Goal: Transaction & Acquisition: Obtain resource

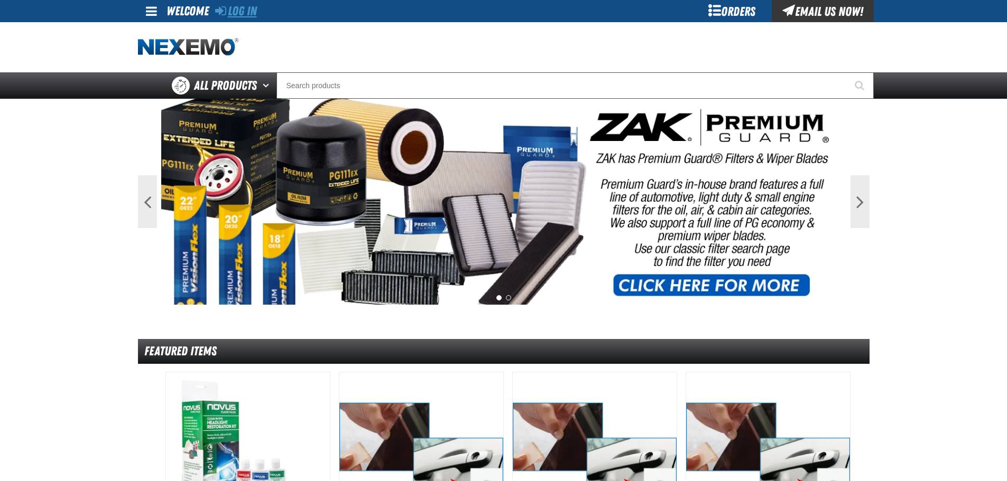
click at [243, 9] on link "Log In" at bounding box center [236, 11] width 42 height 15
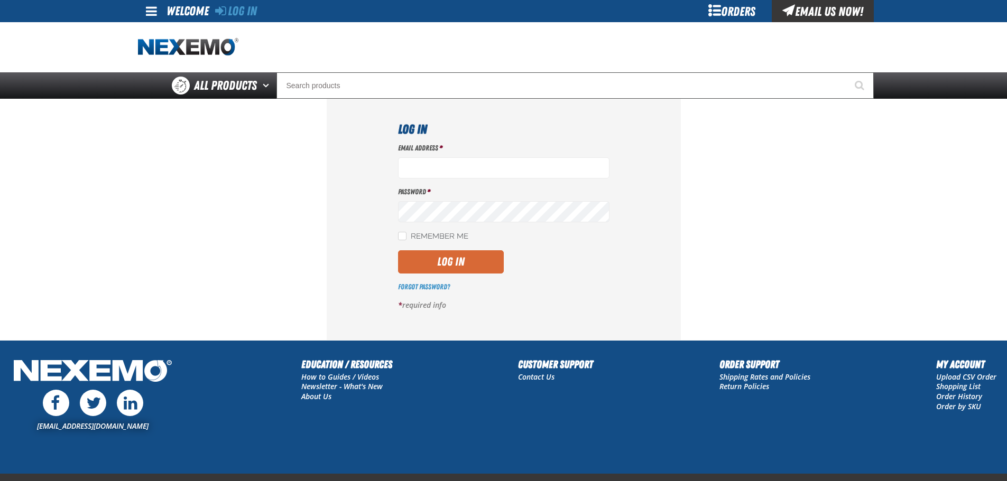
type input "bgambriel@vtaig.com"
click at [425, 259] on button "Log In" at bounding box center [451, 262] width 106 height 23
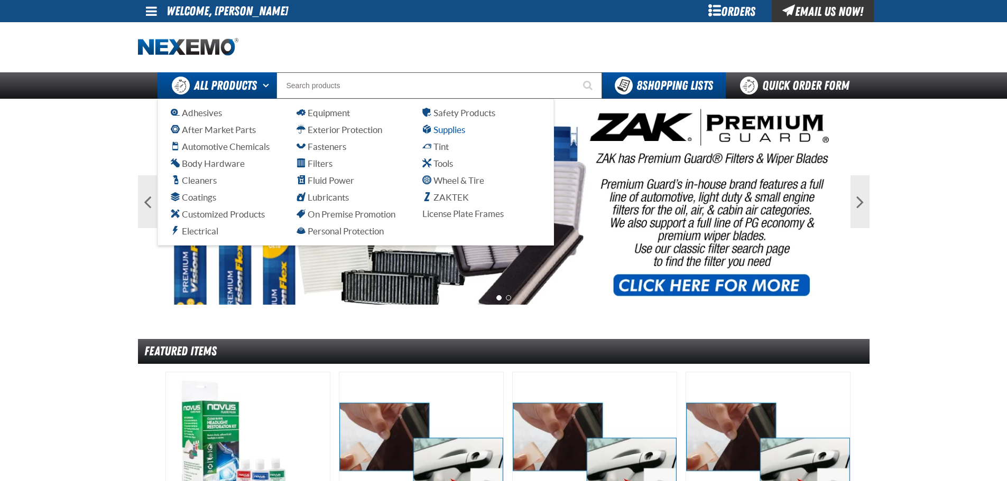
click at [440, 129] on span "Supplies" at bounding box center [443, 130] width 43 height 10
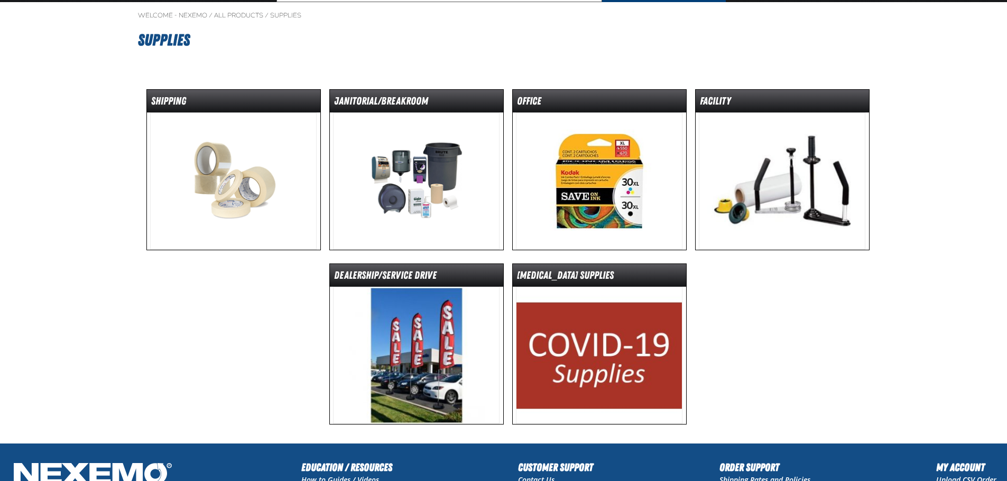
scroll to position [53, 0]
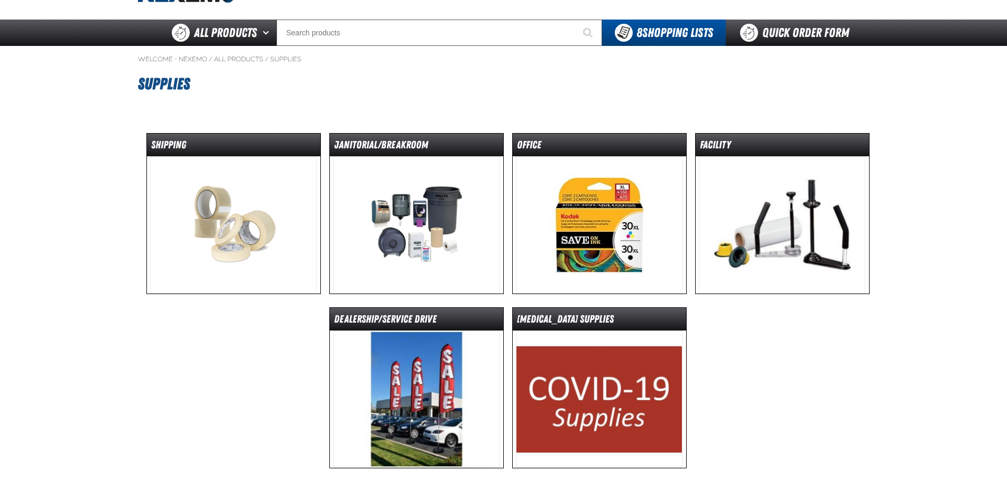
click at [429, 193] on img at bounding box center [416, 224] width 166 height 137
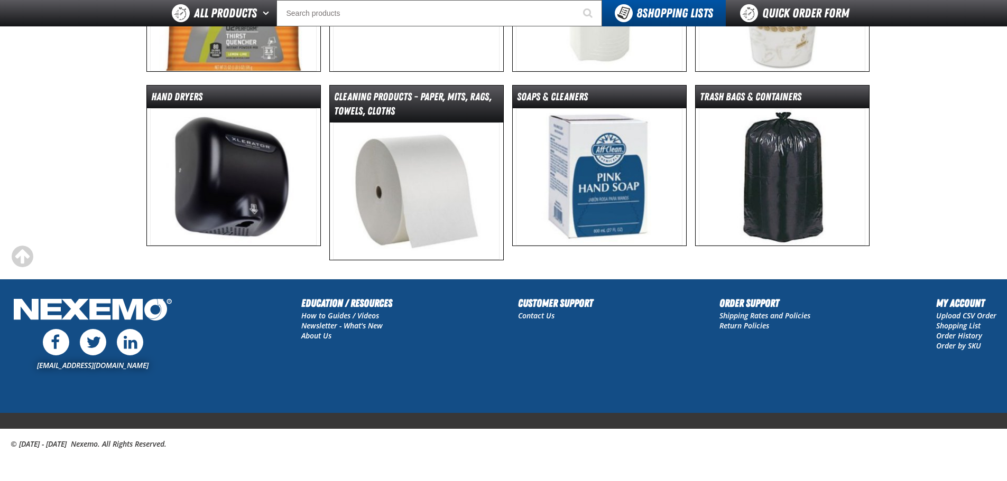
scroll to position [38, 0]
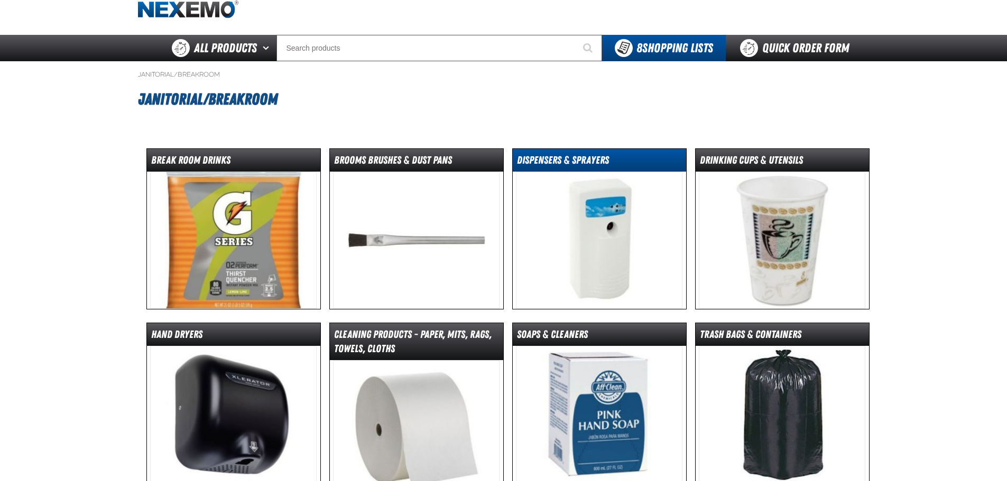
click at [560, 156] on dt "Dispensers & Sprayers" at bounding box center [599, 162] width 173 height 18
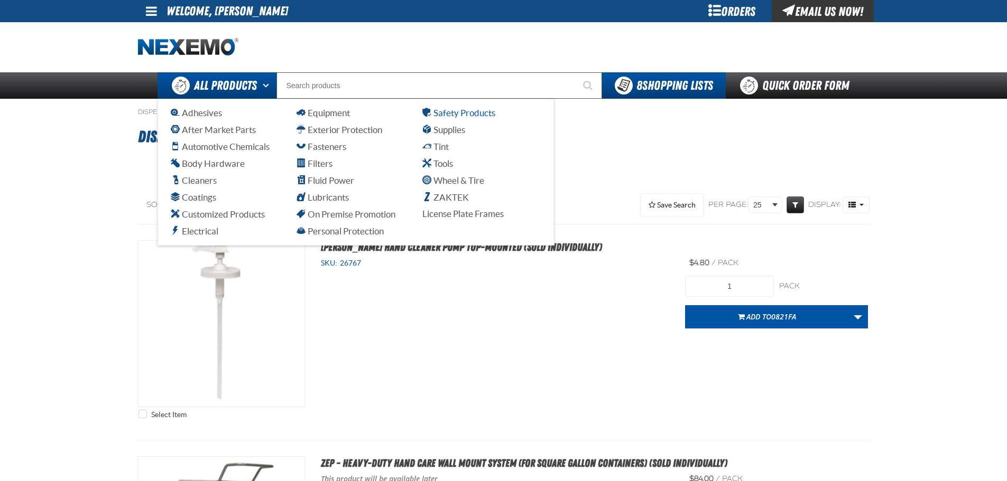
click at [455, 108] on span "Safety Products" at bounding box center [458, 113] width 73 height 10
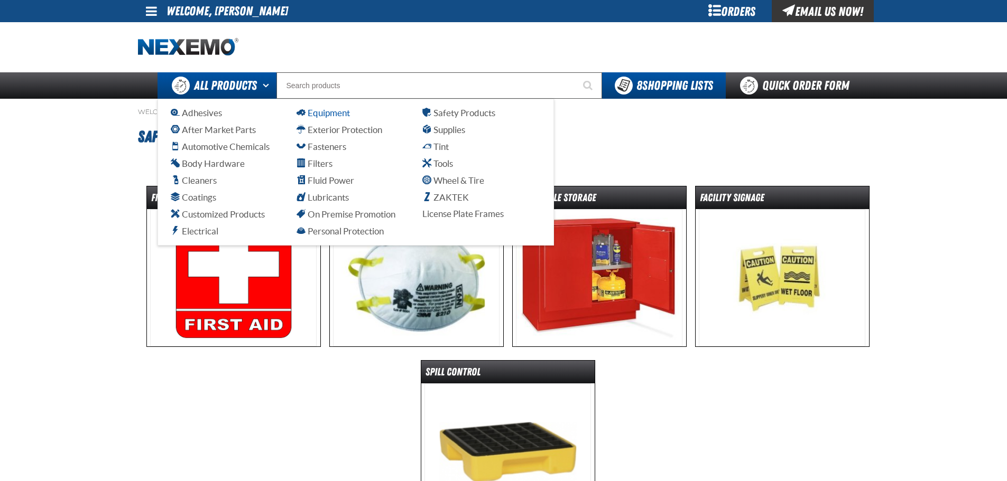
click at [327, 114] on span "Equipment" at bounding box center [323, 113] width 53 height 10
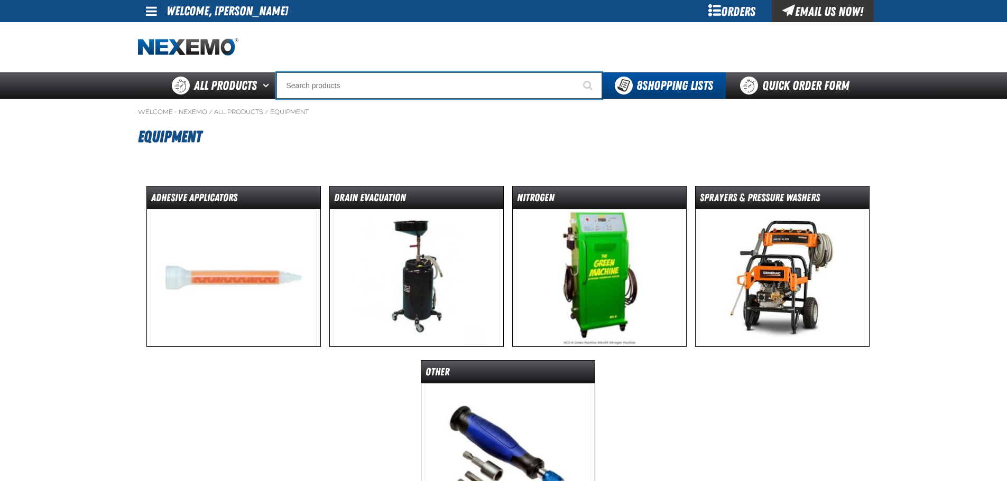
click at [313, 82] on input "Search" at bounding box center [439, 85] width 326 height 26
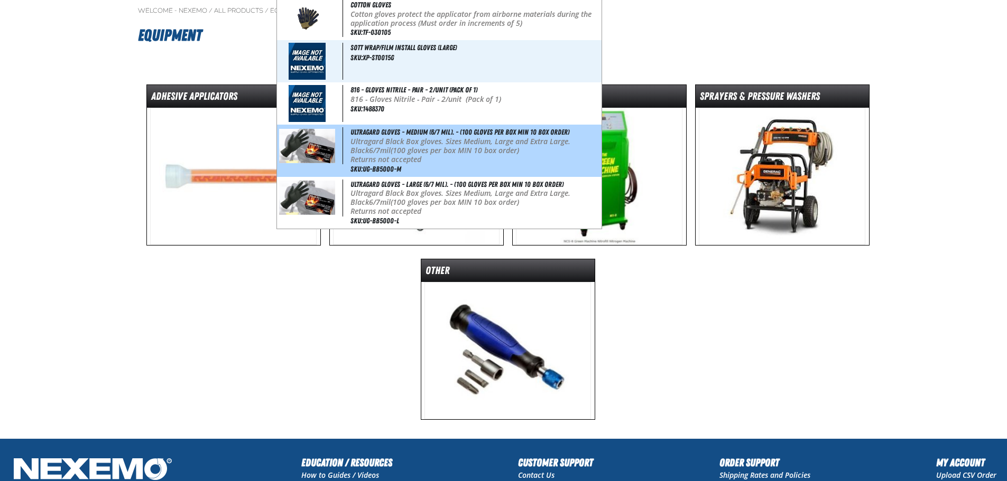
scroll to position [106, 0]
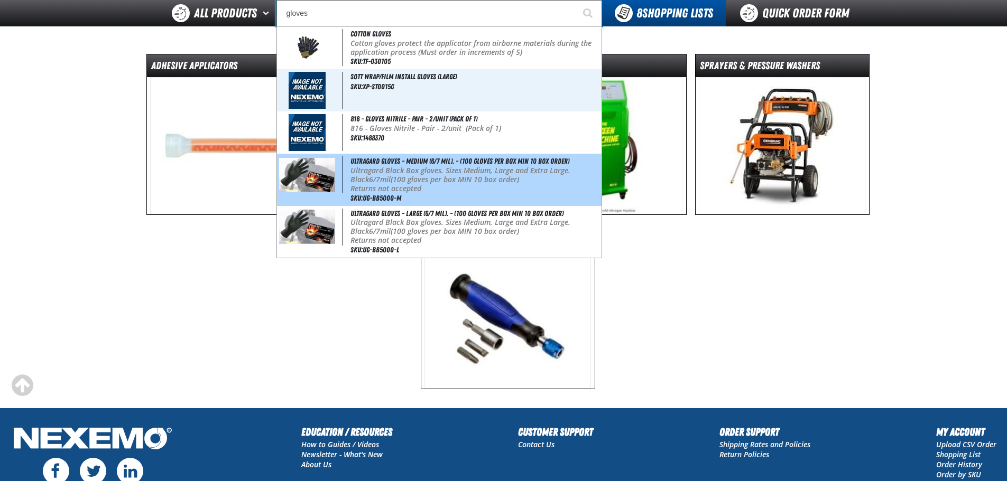
click at [428, 155] on div "Ultragard gloves - Medium (6/7 mil). - (100 gloves per box MIN 10 box order) Ul…" at bounding box center [439, 180] width 325 height 52
type input "Ultragard gloves - Medium (6/7 mil). - (100 gloves per box MIN 10 box order)"
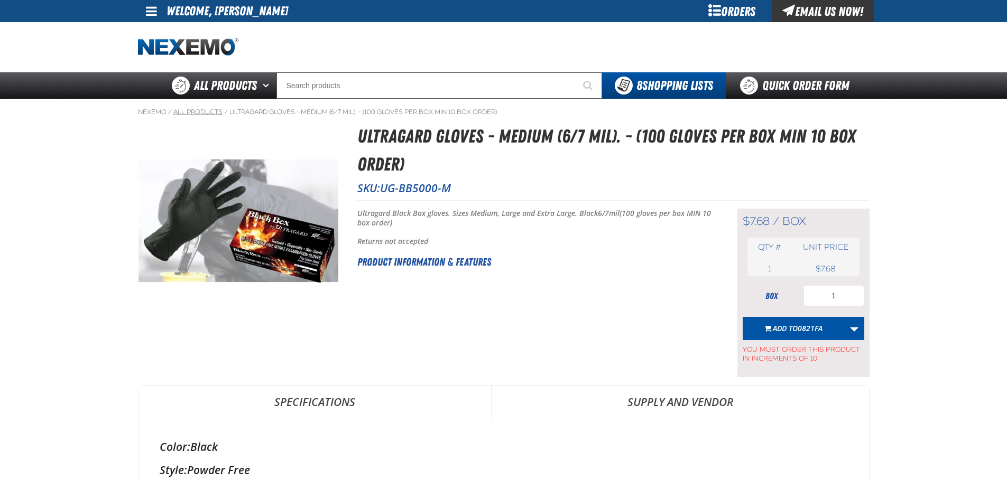
click at [190, 110] on link "All Products" at bounding box center [197, 112] width 49 height 8
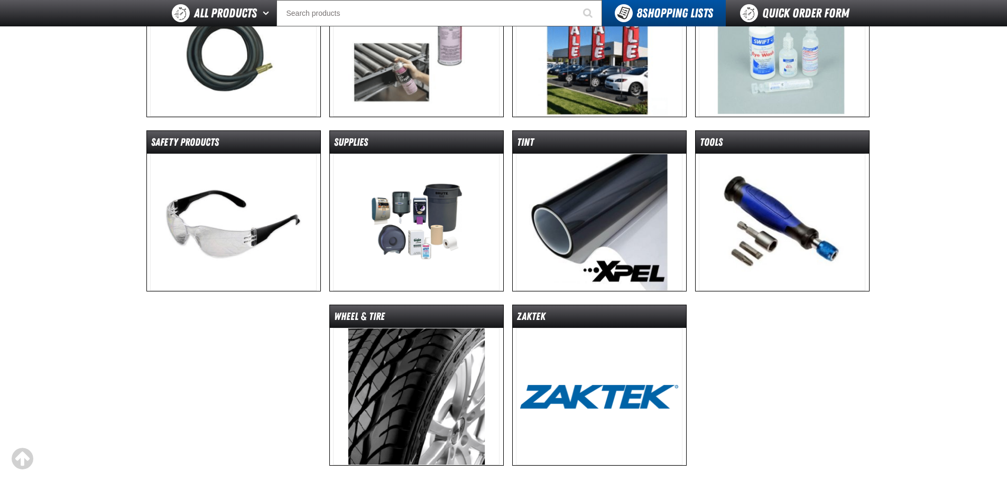
scroll to position [634, 0]
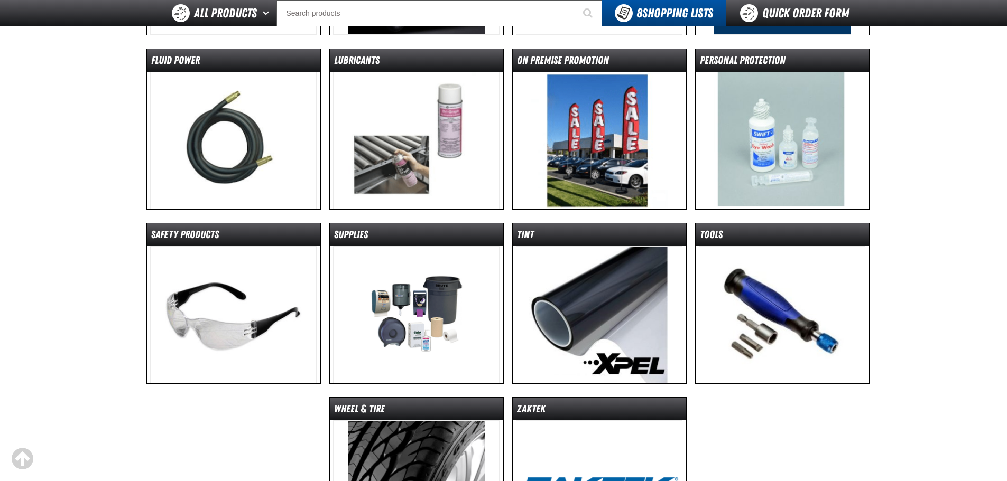
click at [221, 275] on img at bounding box center [233, 314] width 166 height 137
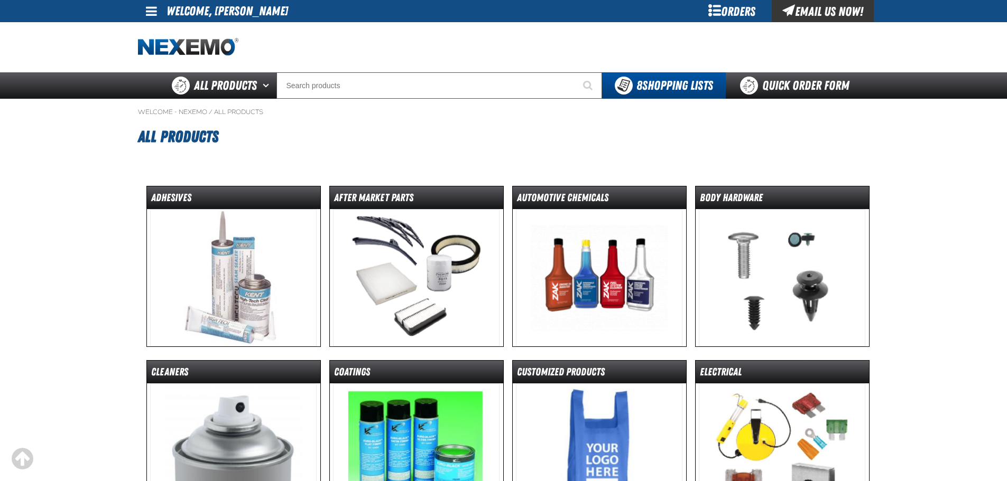
scroll to position [634, 0]
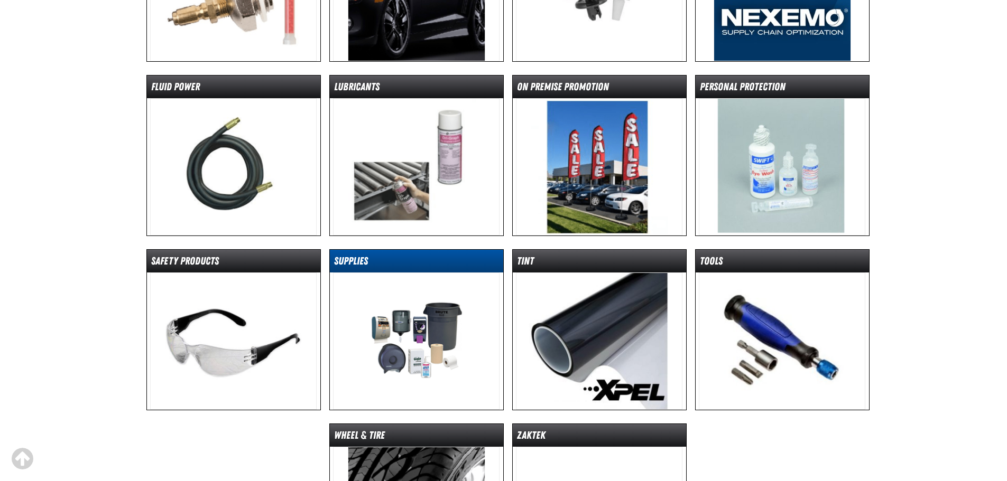
click at [388, 268] on dt "Supplies" at bounding box center [416, 263] width 173 height 18
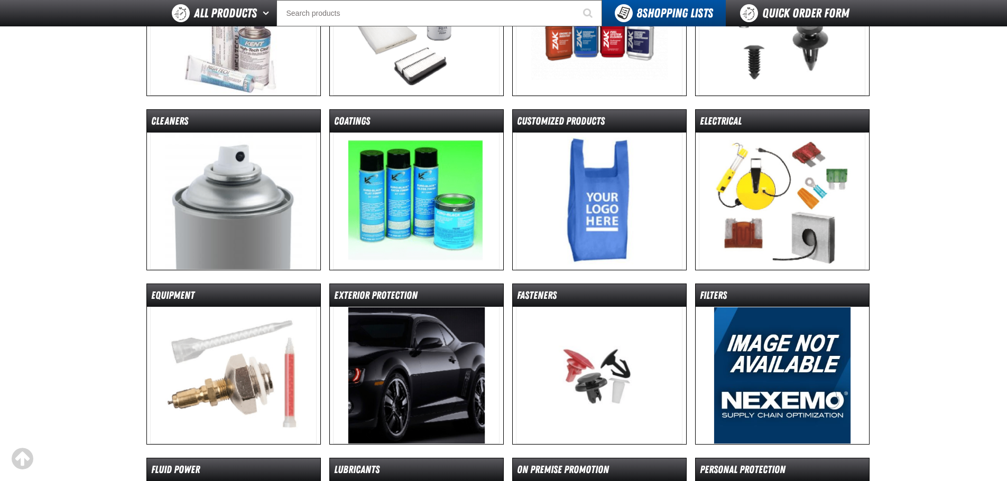
scroll to position [317, 0]
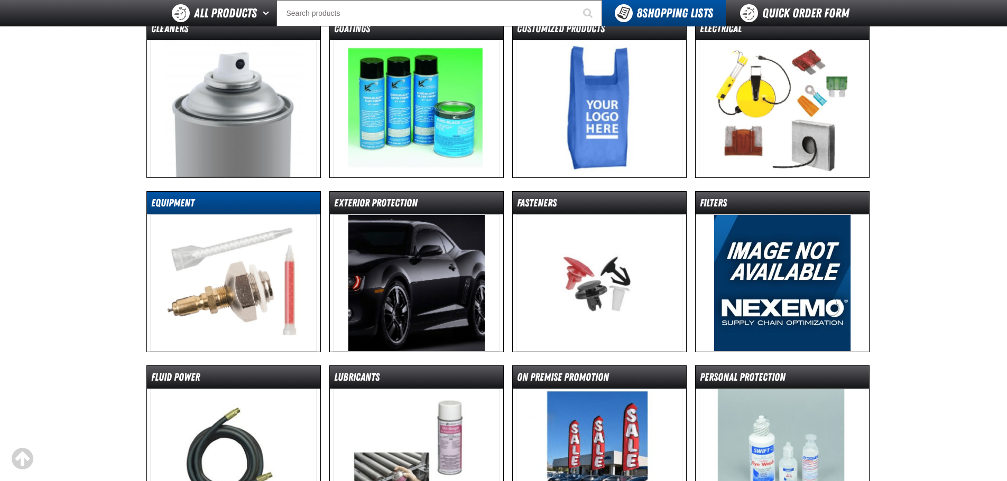
click at [261, 198] on dt "Equipment" at bounding box center [233, 205] width 173 height 18
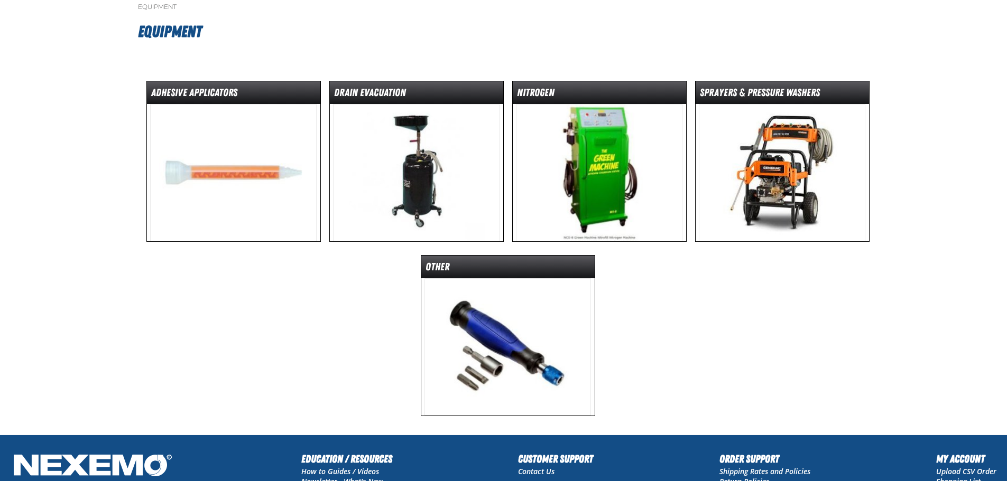
scroll to position [106, 0]
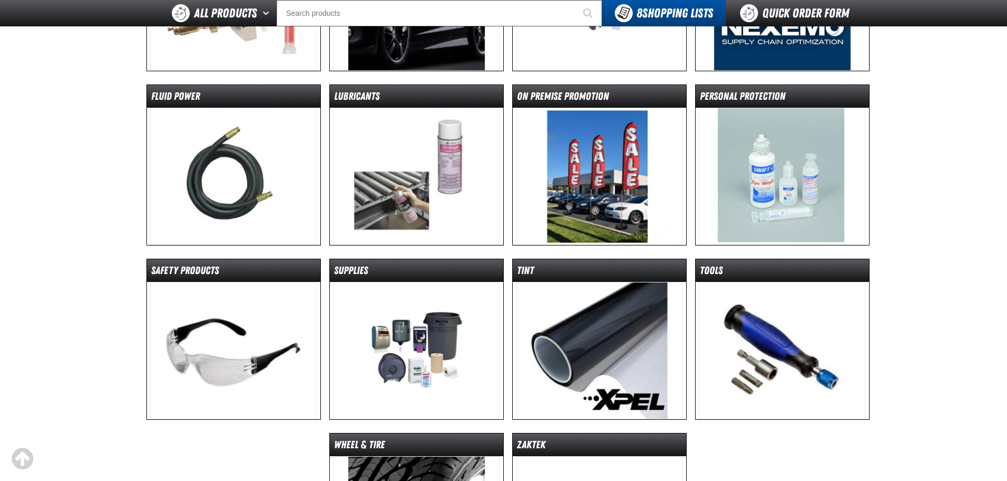
scroll to position [634, 0]
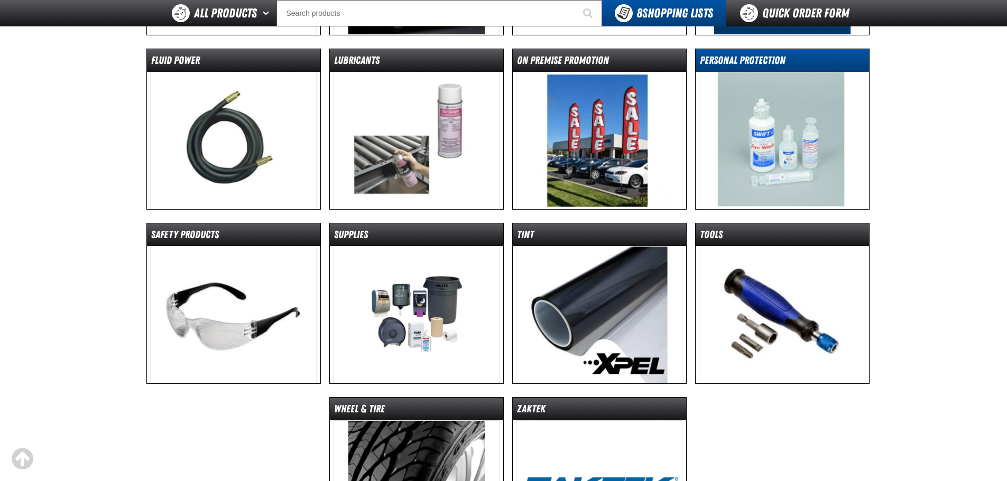
click at [750, 67] on dt "Personal Protection" at bounding box center [782, 62] width 173 height 18
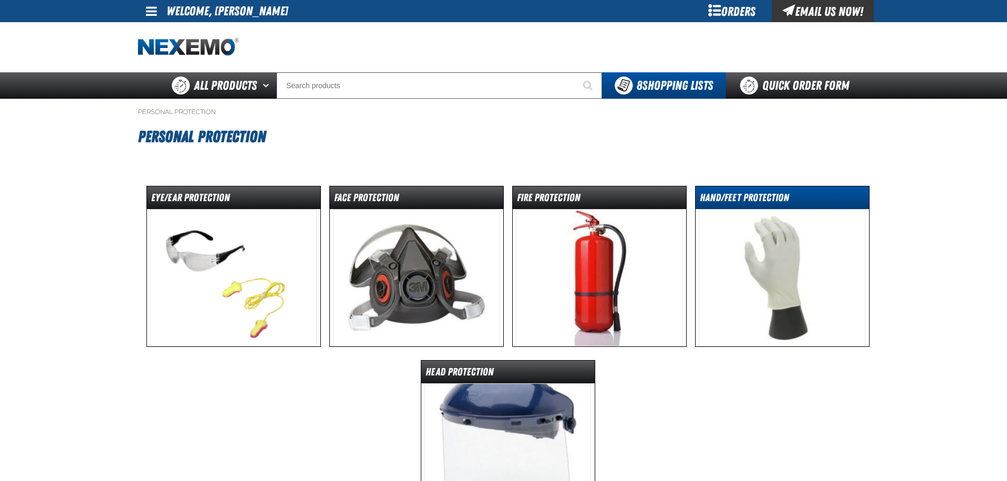
click at [750, 194] on dt "Hand/Feet Protection" at bounding box center [782, 200] width 173 height 18
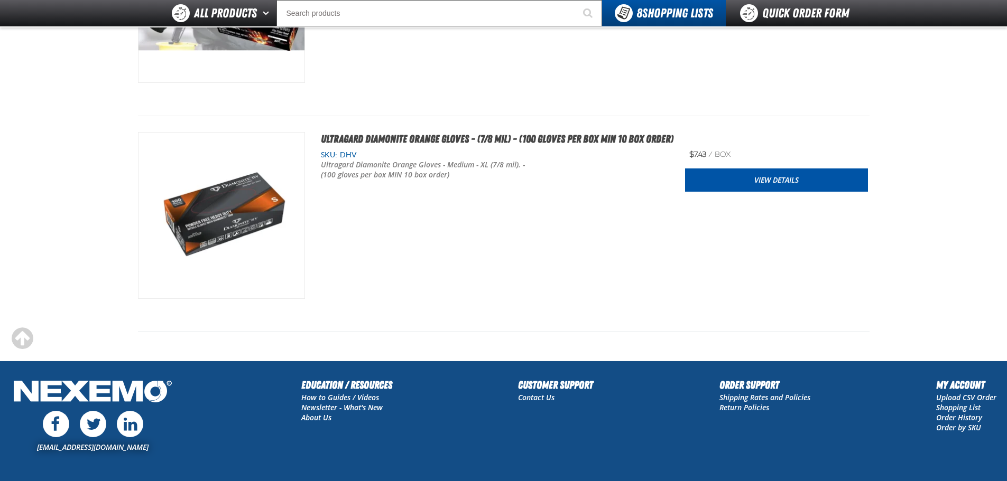
scroll to position [1110, 0]
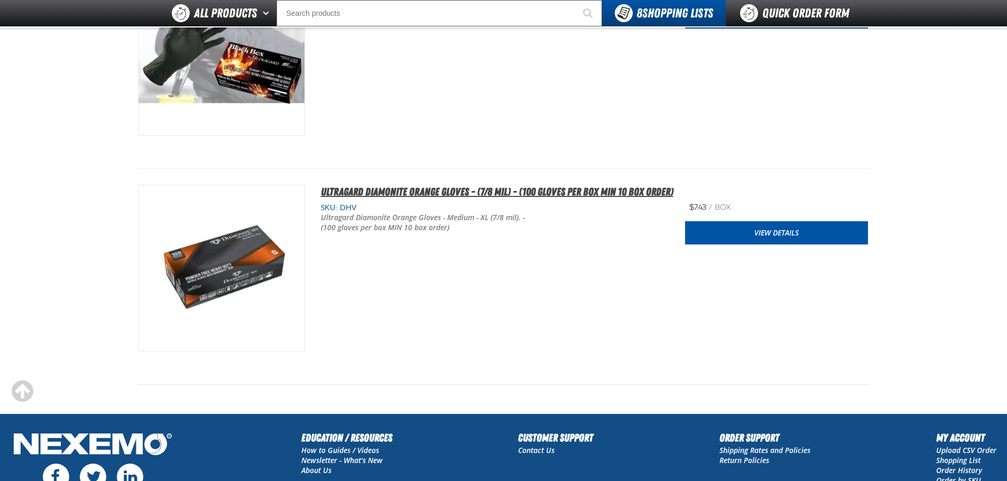
click at [431, 191] on span "Ultragard Diamonite Orange Gloves - (7/8 mil) - (100 gloves per box MIN 10 box …" at bounding box center [497, 192] width 353 height 13
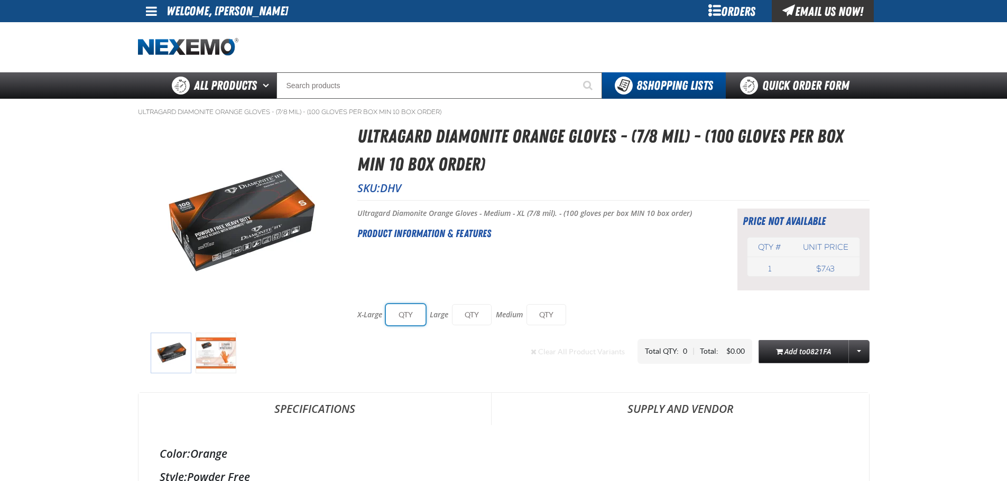
click at [408, 312] on input "text" at bounding box center [406, 314] width 40 height 21
click at [456, 313] on input "text" at bounding box center [472, 314] width 40 height 21
click at [536, 314] on input "text" at bounding box center [546, 314] width 40 height 21
click at [225, 361] on img at bounding box center [216, 353] width 41 height 41
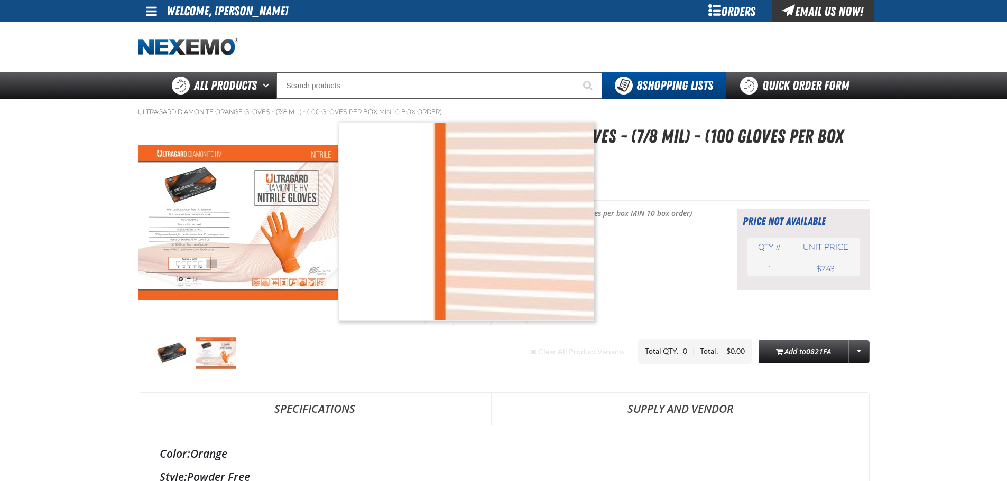
click at [211, 264] on img at bounding box center [238, 222] width 200 height 155
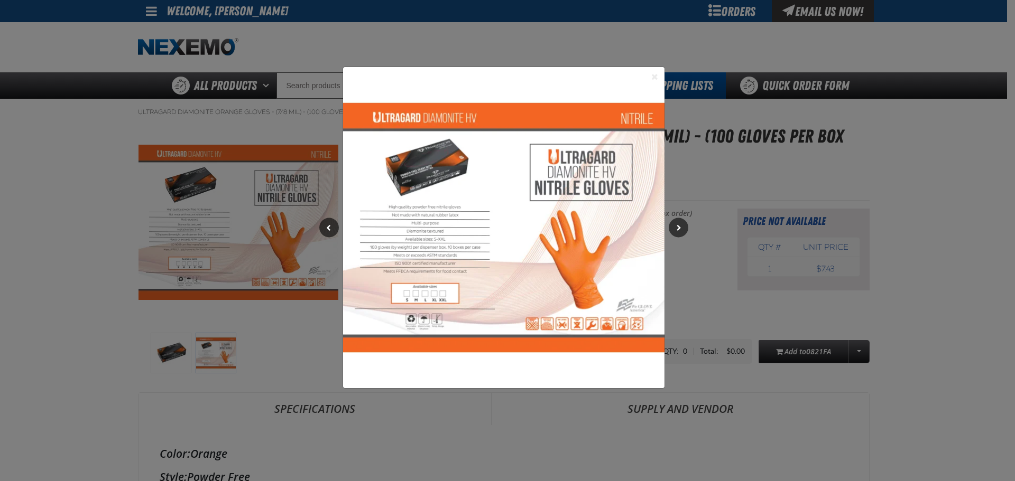
click at [653, 75] on button "Close the Dialog" at bounding box center [654, 76] width 13 height 13
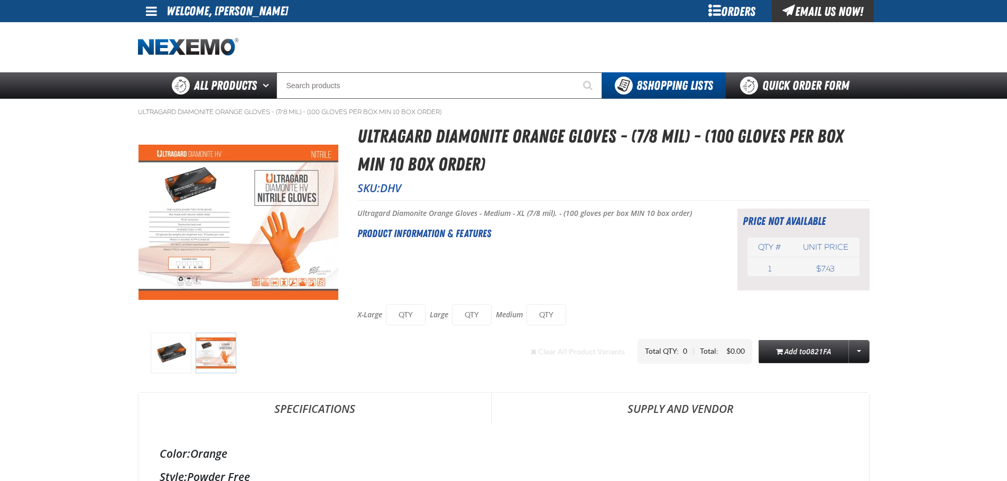
click at [205, 357] on img at bounding box center [216, 353] width 41 height 41
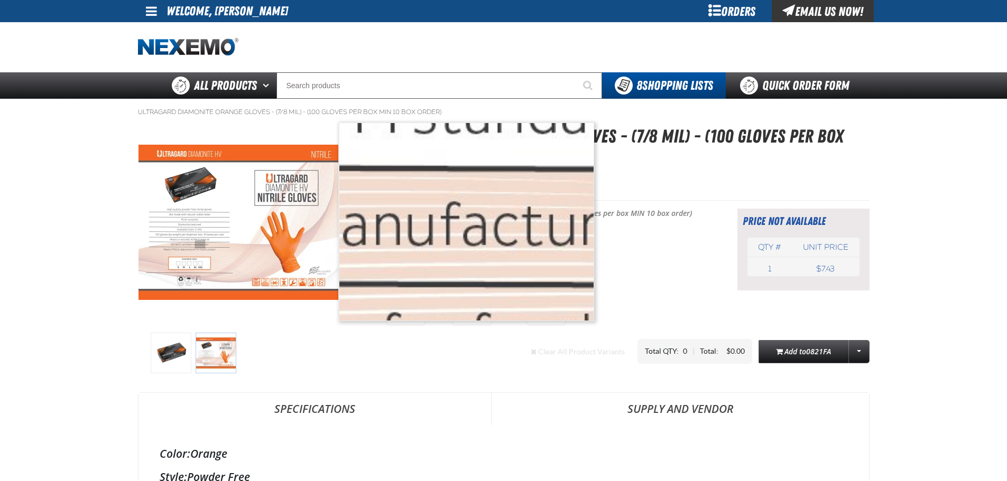
click at [200, 244] on img at bounding box center [238, 222] width 200 height 155
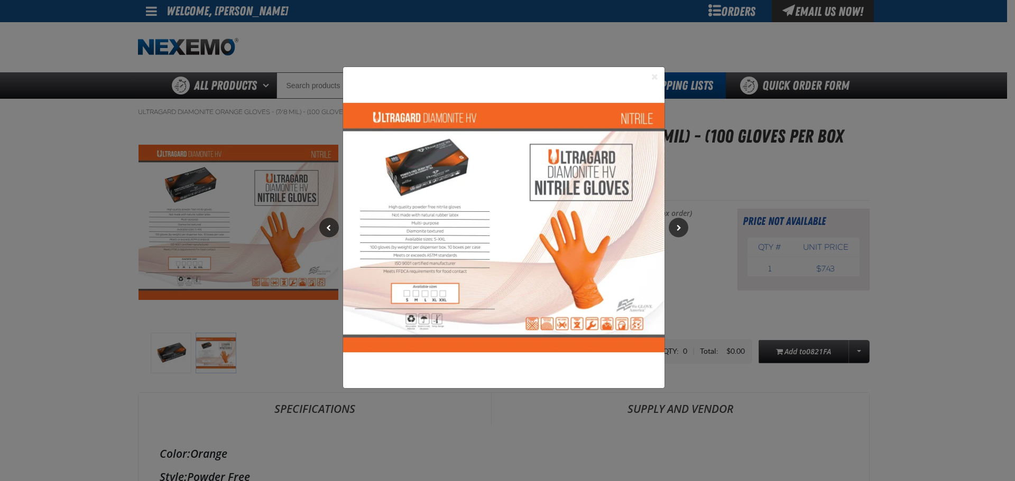
click at [660, 77] on button "Close the Dialog" at bounding box center [654, 76] width 13 height 13
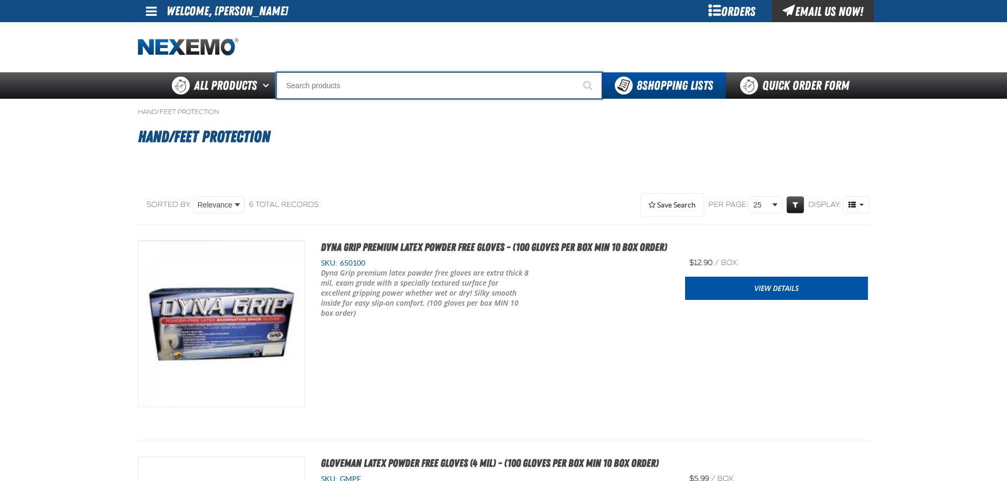
click at [356, 93] on input "Search" at bounding box center [439, 85] width 326 height 26
type input "ba"
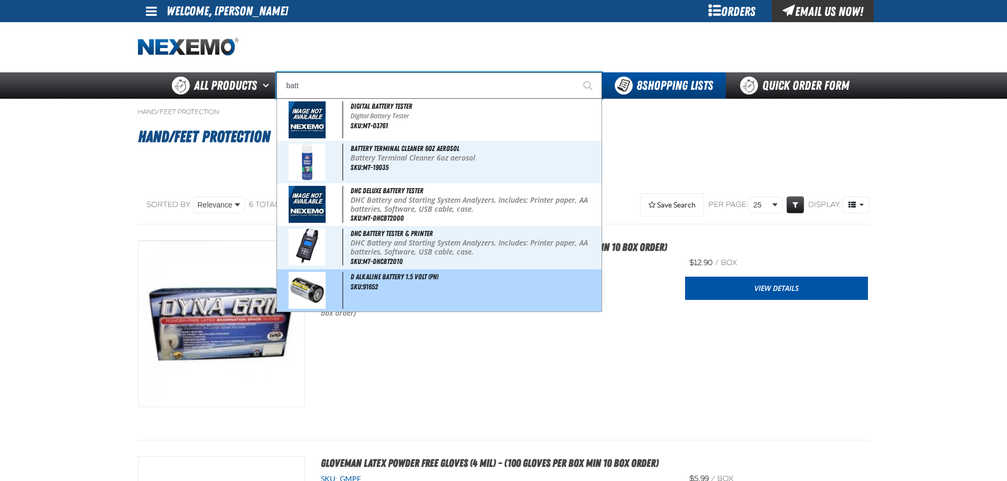
click at [393, 280] on span "D Alkaline Battery 1.5 Volt (ph)" at bounding box center [394, 277] width 88 height 8
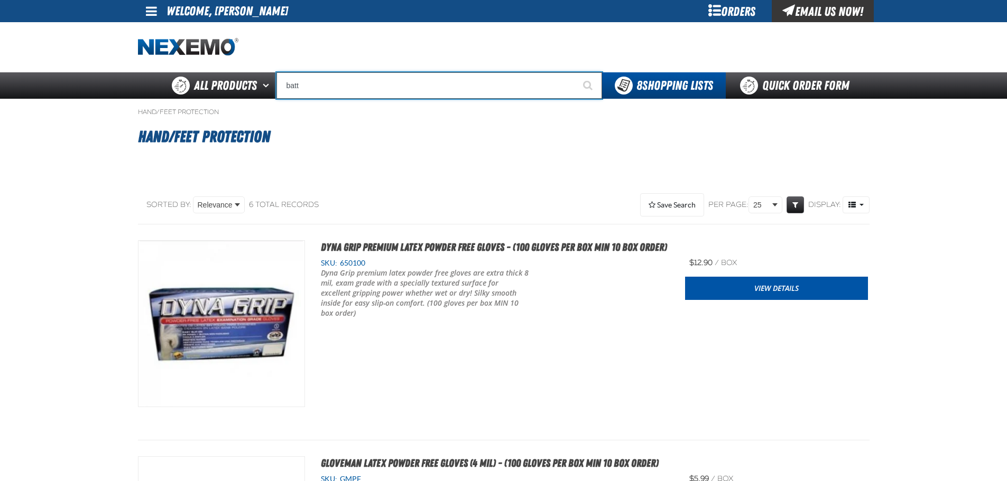
type input "D Alkaline Battery 1.5 Volt (ph)"
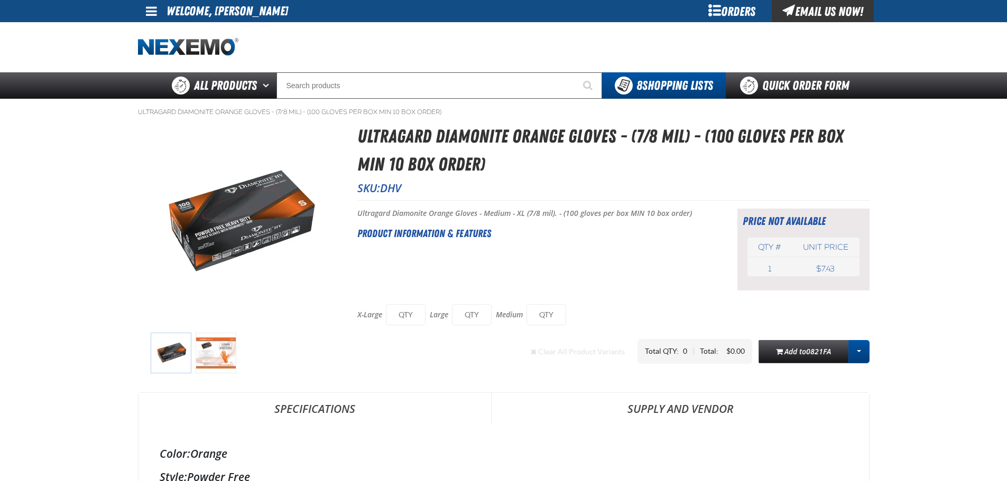
click at [864, 354] on link "More Actions" at bounding box center [858, 351] width 21 height 23
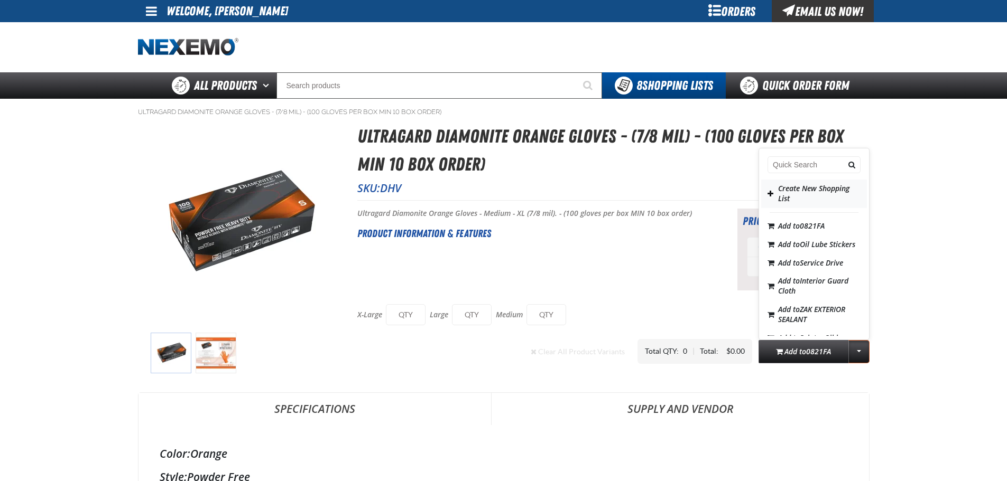
click at [804, 186] on button "Create New Shopping List" at bounding box center [814, 194] width 106 height 29
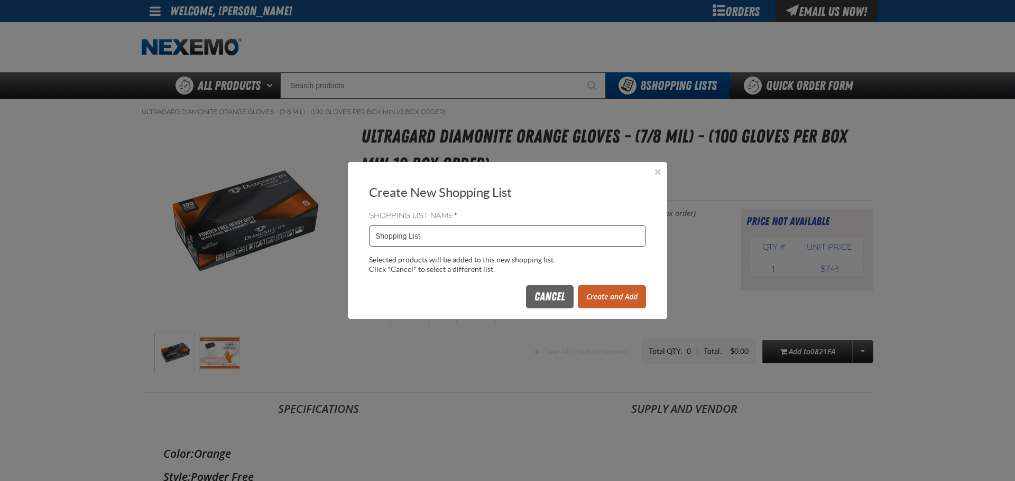
click at [457, 234] on input "Shopping List" at bounding box center [507, 236] width 277 height 21
type input "Gloves"
click at [600, 300] on button "Create and Add" at bounding box center [612, 296] width 68 height 23
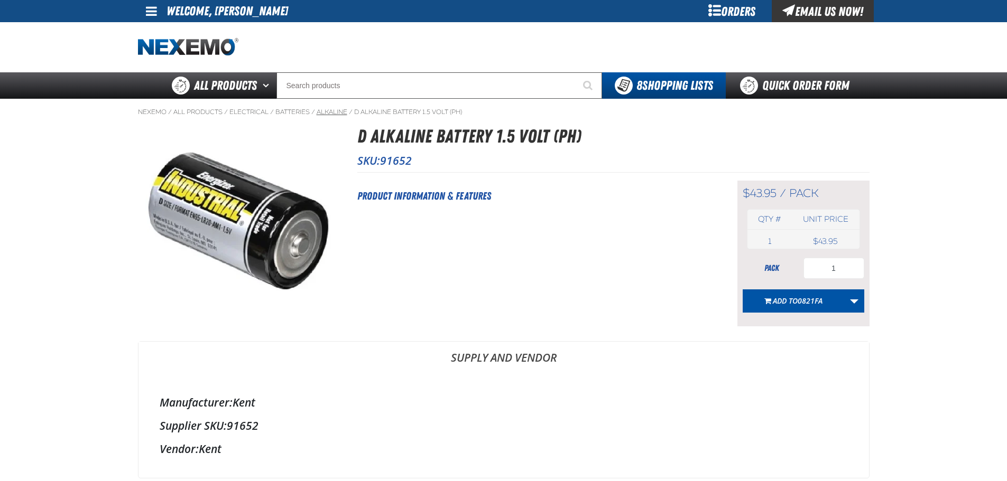
click at [342, 110] on link "Alkaline" at bounding box center [332, 112] width 31 height 8
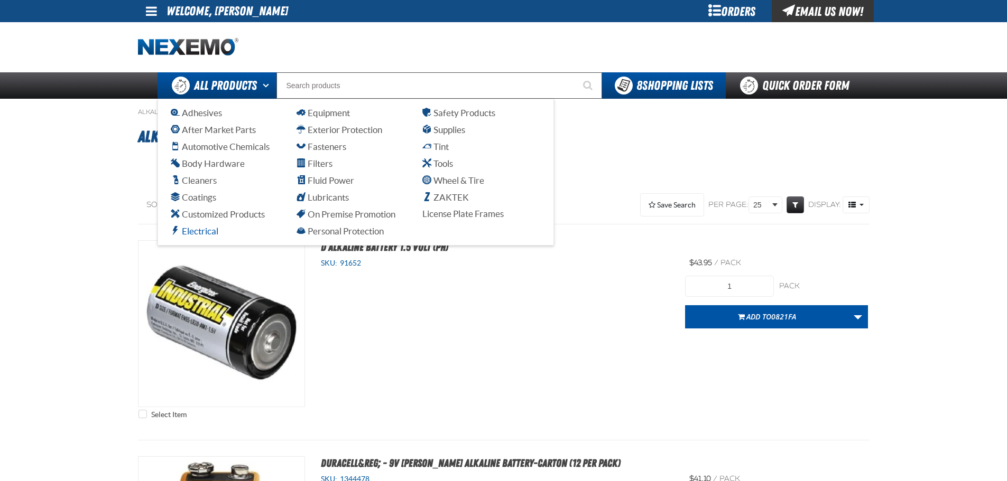
click at [200, 232] on span "Electrical" at bounding box center [195, 231] width 48 height 10
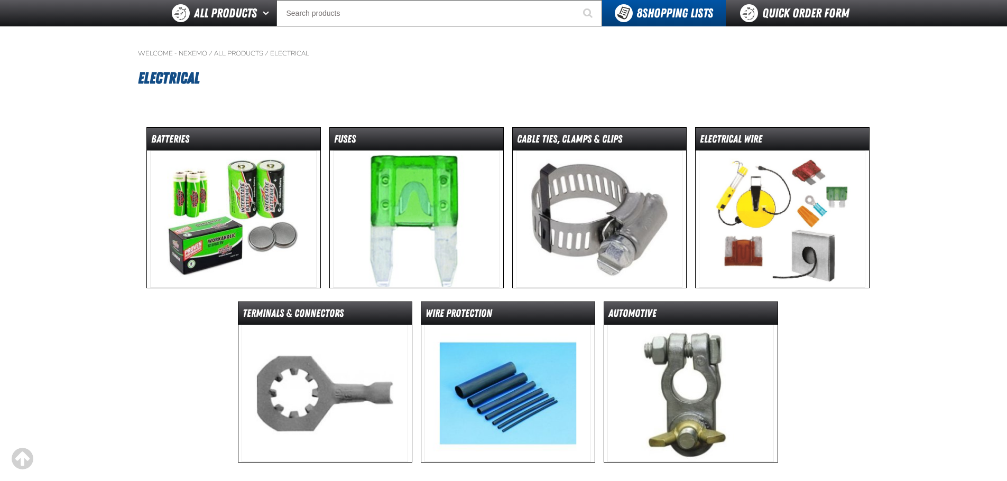
scroll to position [106, 0]
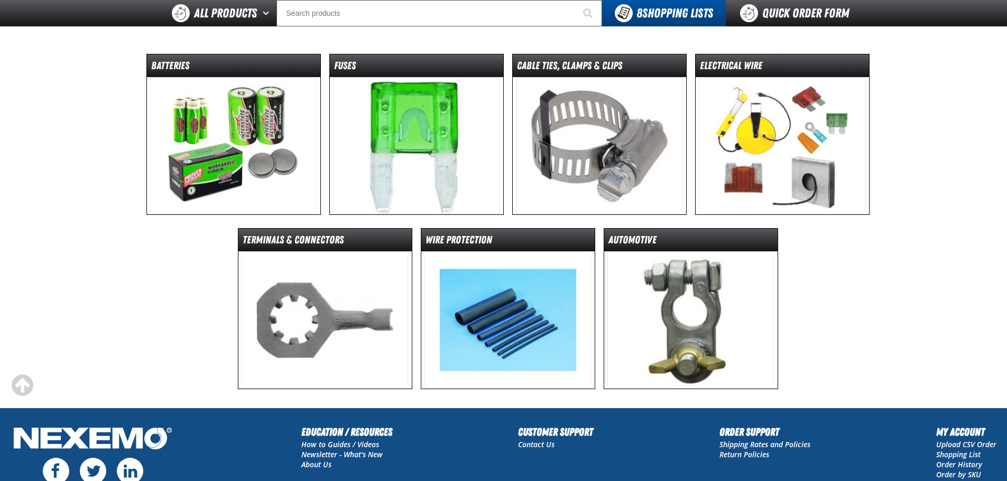
click at [434, 127] on img at bounding box center [416, 145] width 166 height 137
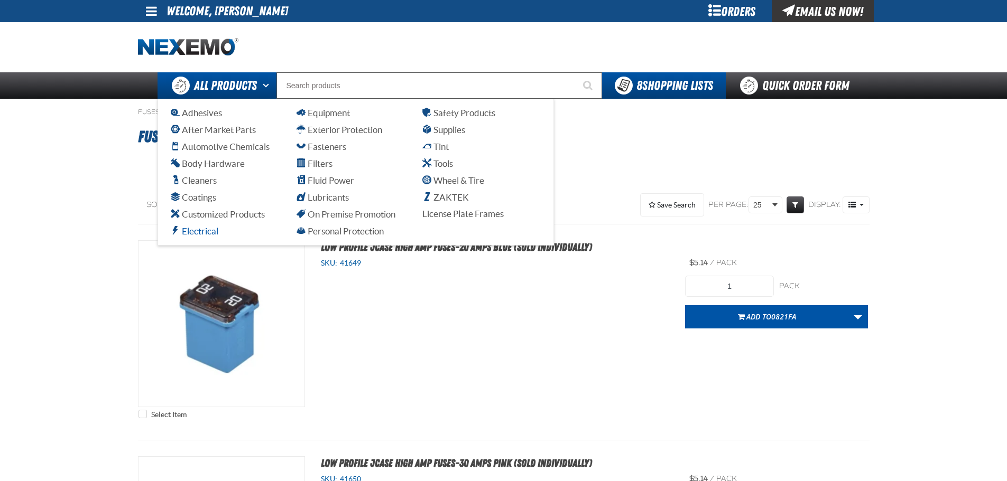
click at [200, 227] on span "Electrical" at bounding box center [195, 231] width 48 height 10
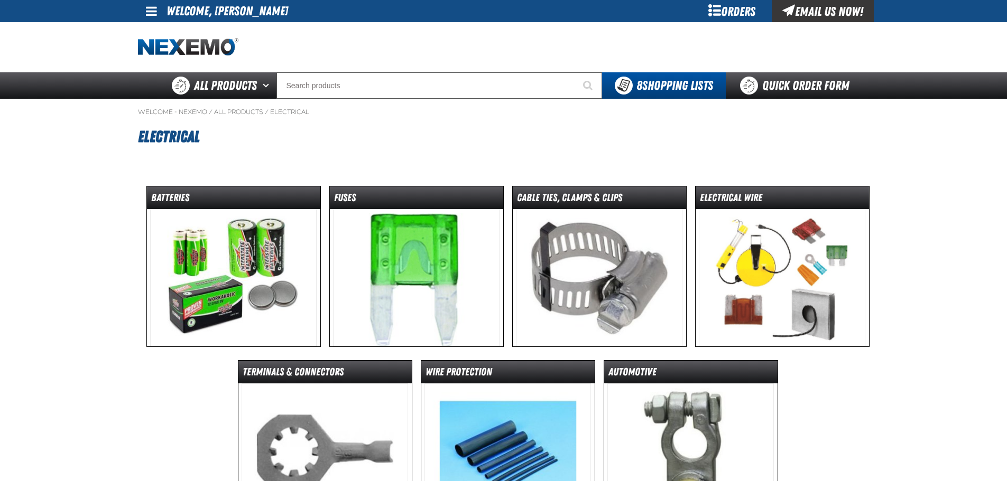
click at [208, 273] on img at bounding box center [233, 277] width 166 height 137
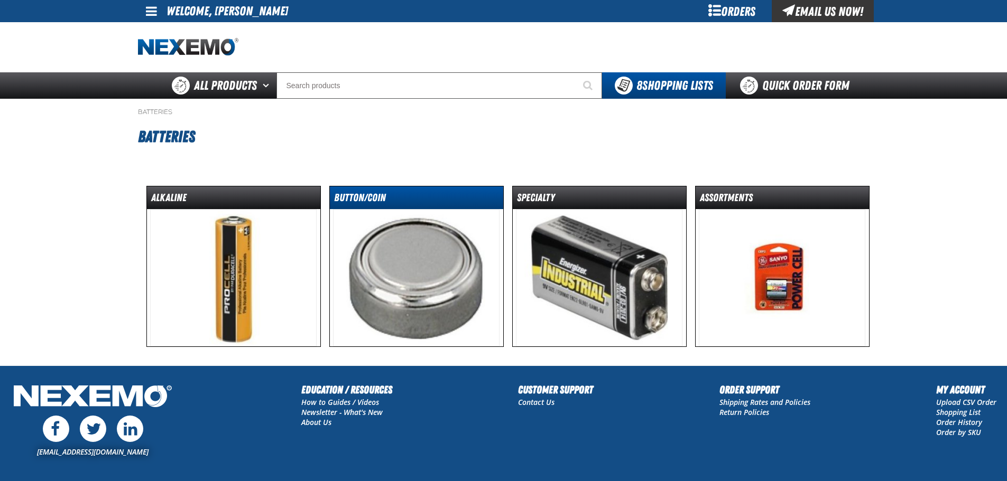
click at [354, 197] on dt "Button/Coin" at bounding box center [416, 200] width 173 height 18
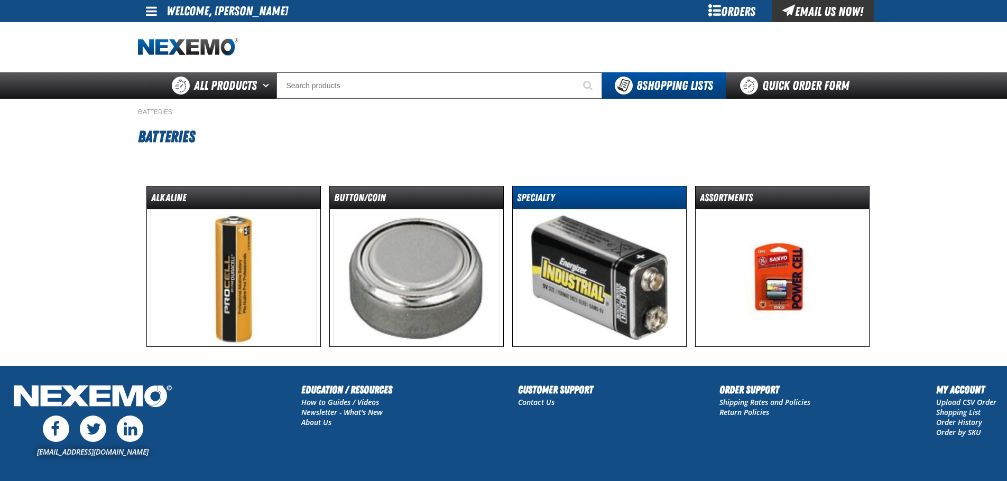
click at [541, 196] on dt "Specialty" at bounding box center [599, 200] width 173 height 18
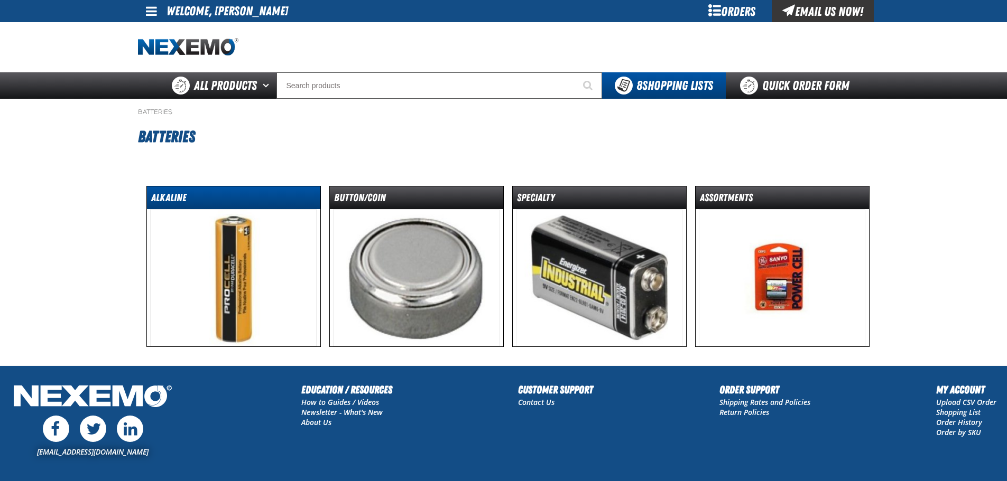
click at [176, 207] on dt "Alkaline" at bounding box center [233, 200] width 173 height 18
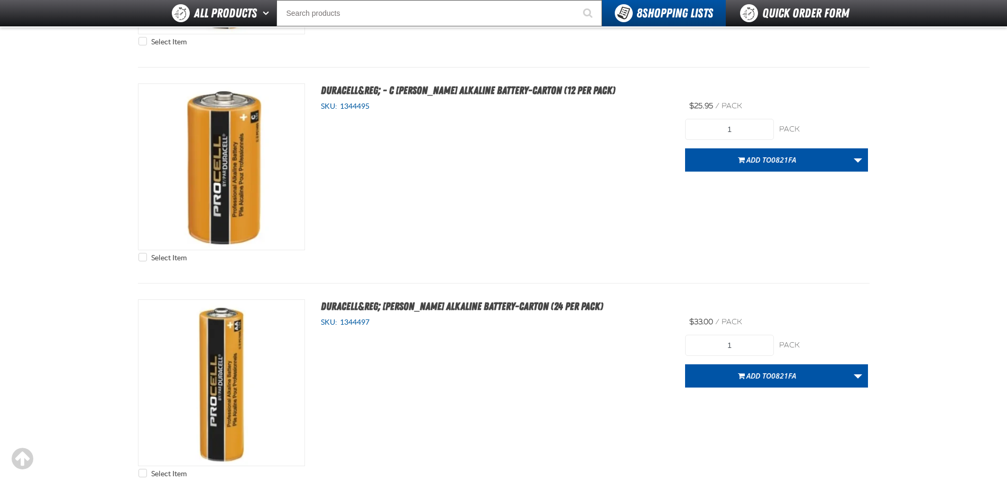
scroll to position [1480, 0]
